Goal: Check status: Check status

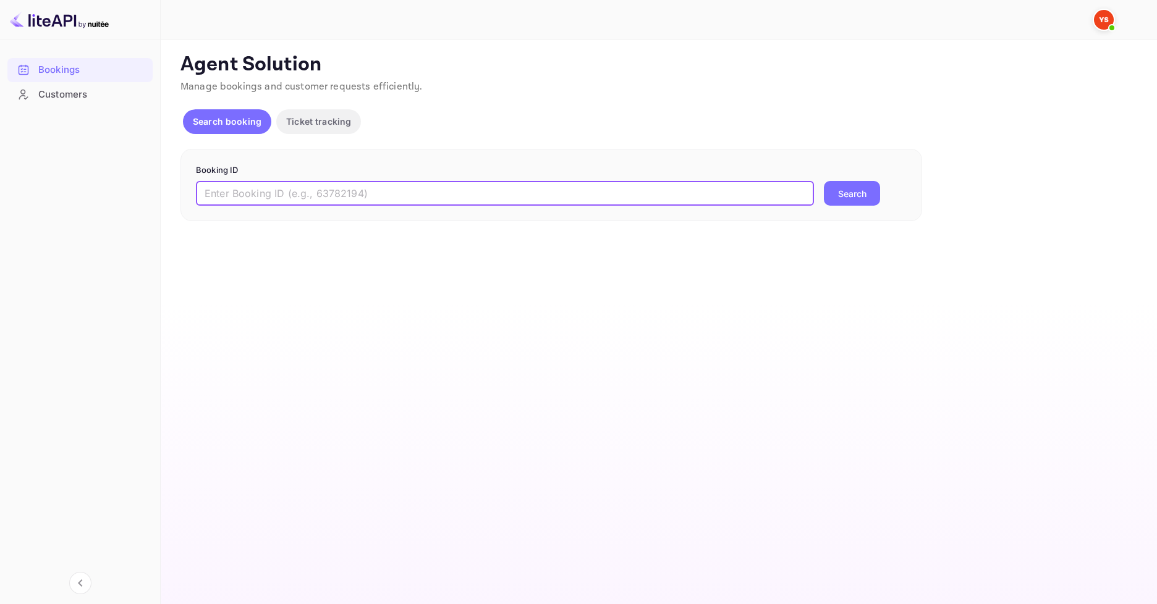
click at [546, 192] on input "text" at bounding box center [505, 193] width 618 height 25
paste input "9883085"
type input "9883085"
click at [844, 201] on button "Search" at bounding box center [852, 193] width 56 height 25
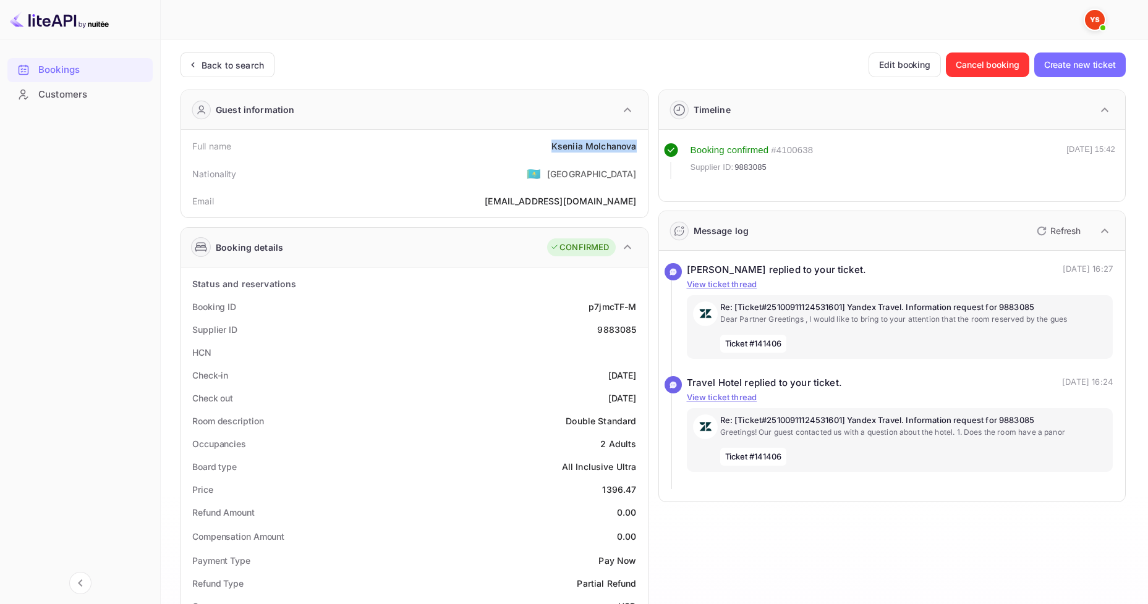
drag, startPoint x: 539, startPoint y: 145, endPoint x: 638, endPoint y: 141, distance: 99.6
click at [638, 141] on div "Full name [PERSON_NAME]" at bounding box center [414, 146] width 457 height 23
copy div "[PERSON_NAME]"
drag, startPoint x: 599, startPoint y: 491, endPoint x: 644, endPoint y: 488, distance: 44.6
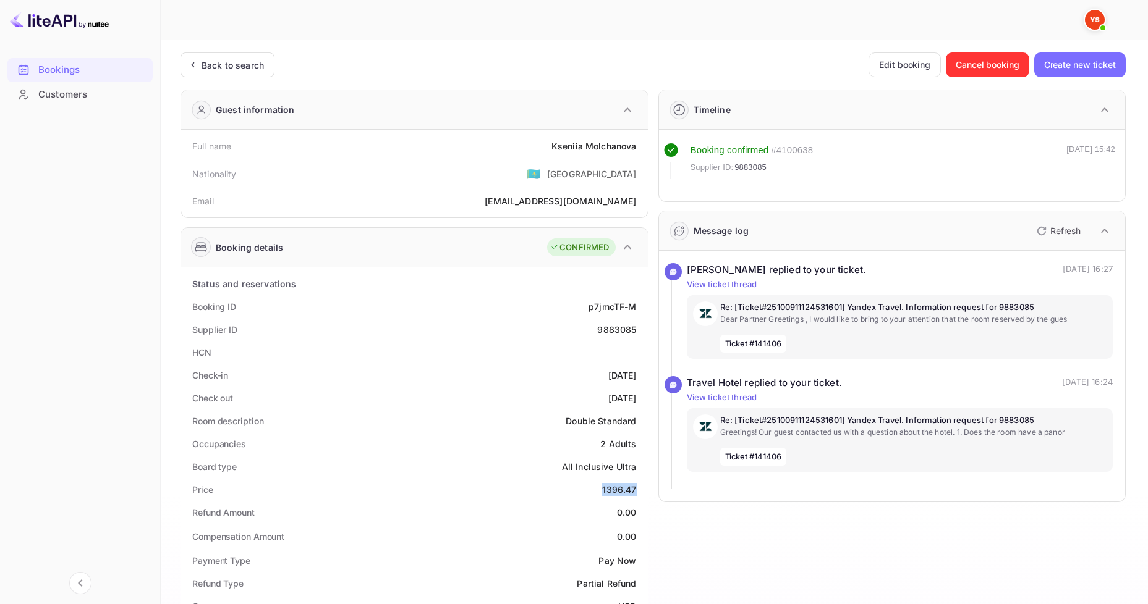
copy div "1396.47"
